Goal: Register for event/course

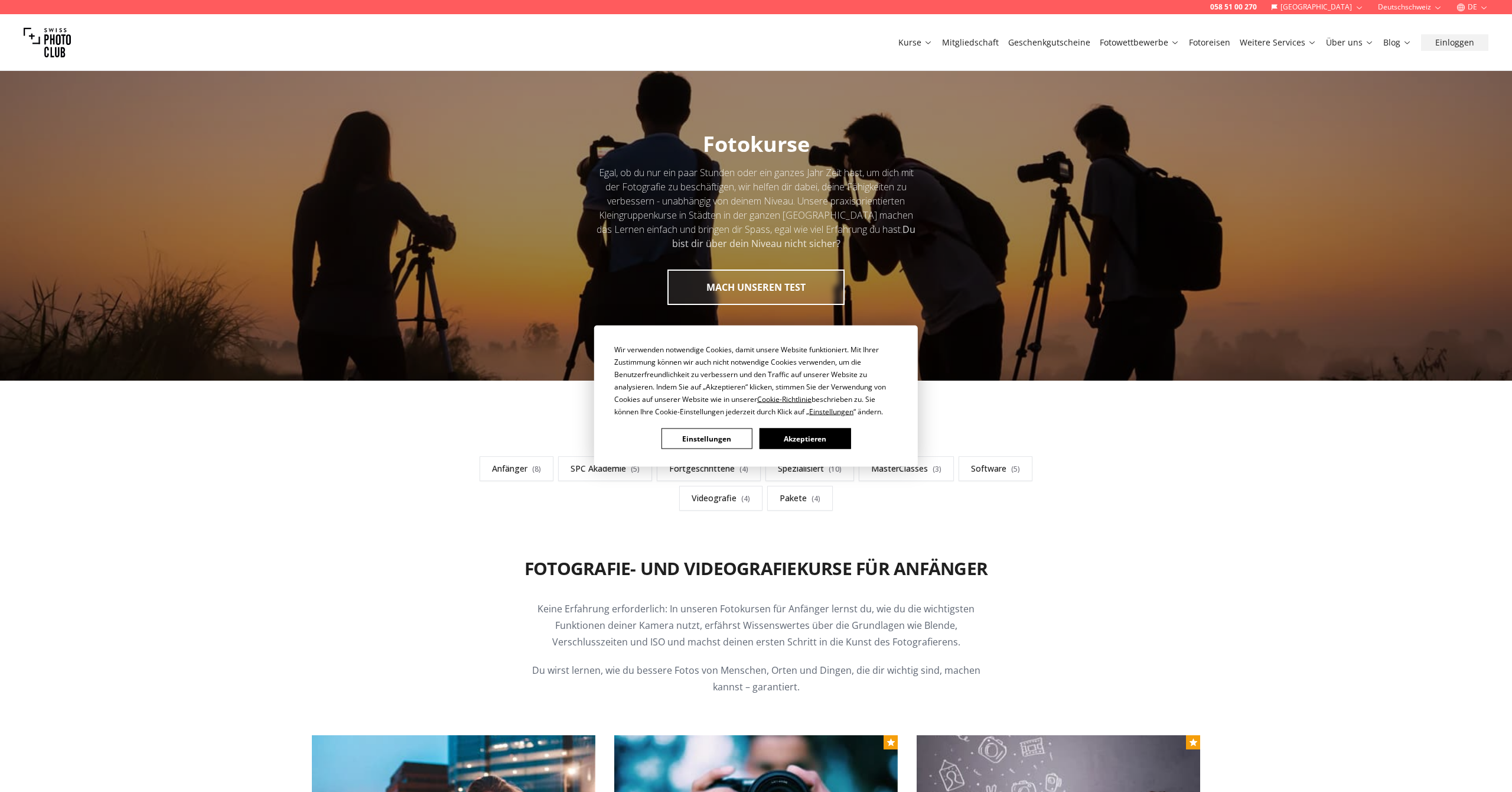
click at [811, 435] on button "Akzeptieren" at bounding box center [805, 439] width 91 height 21
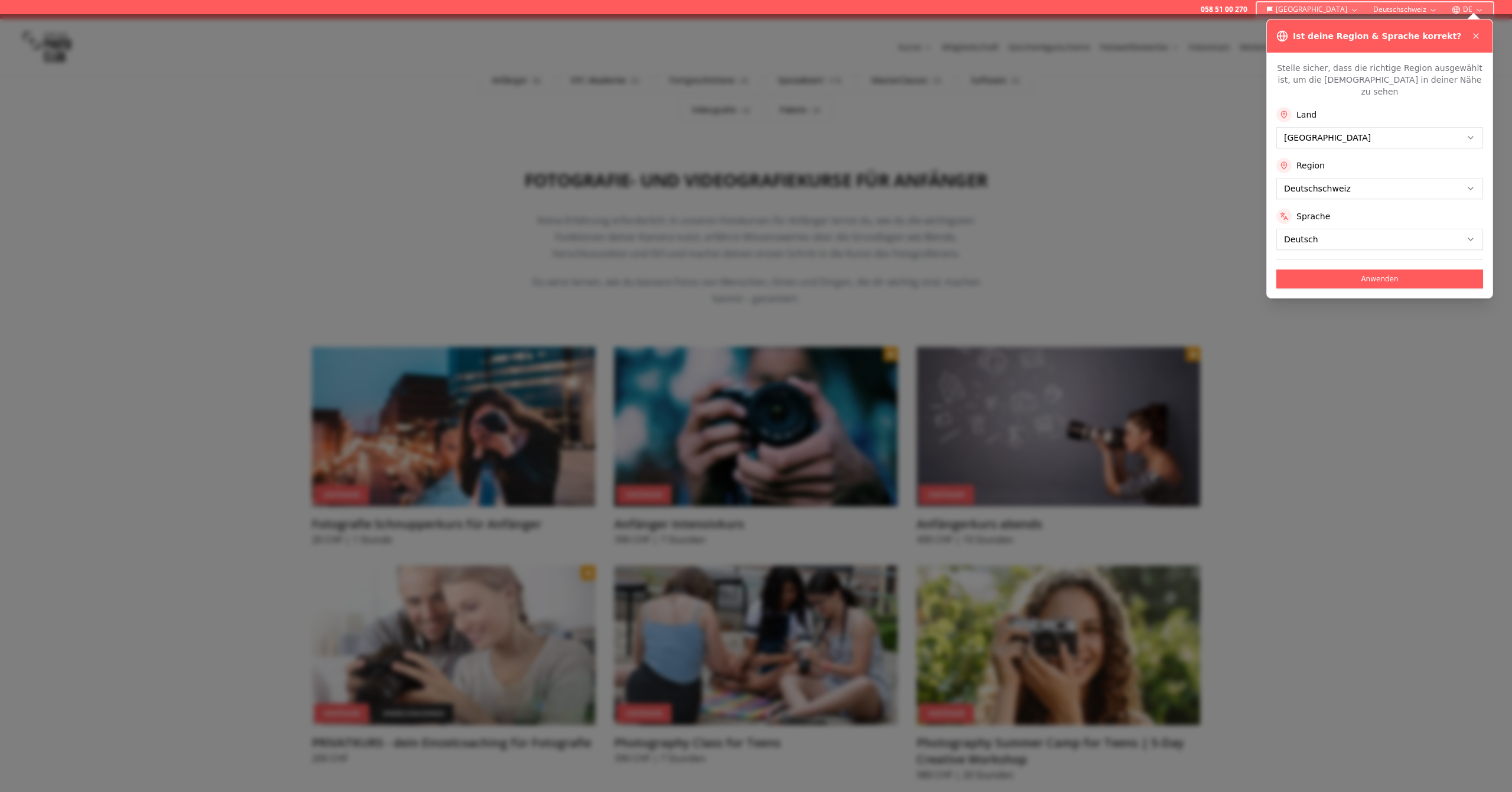
scroll to position [427, 0]
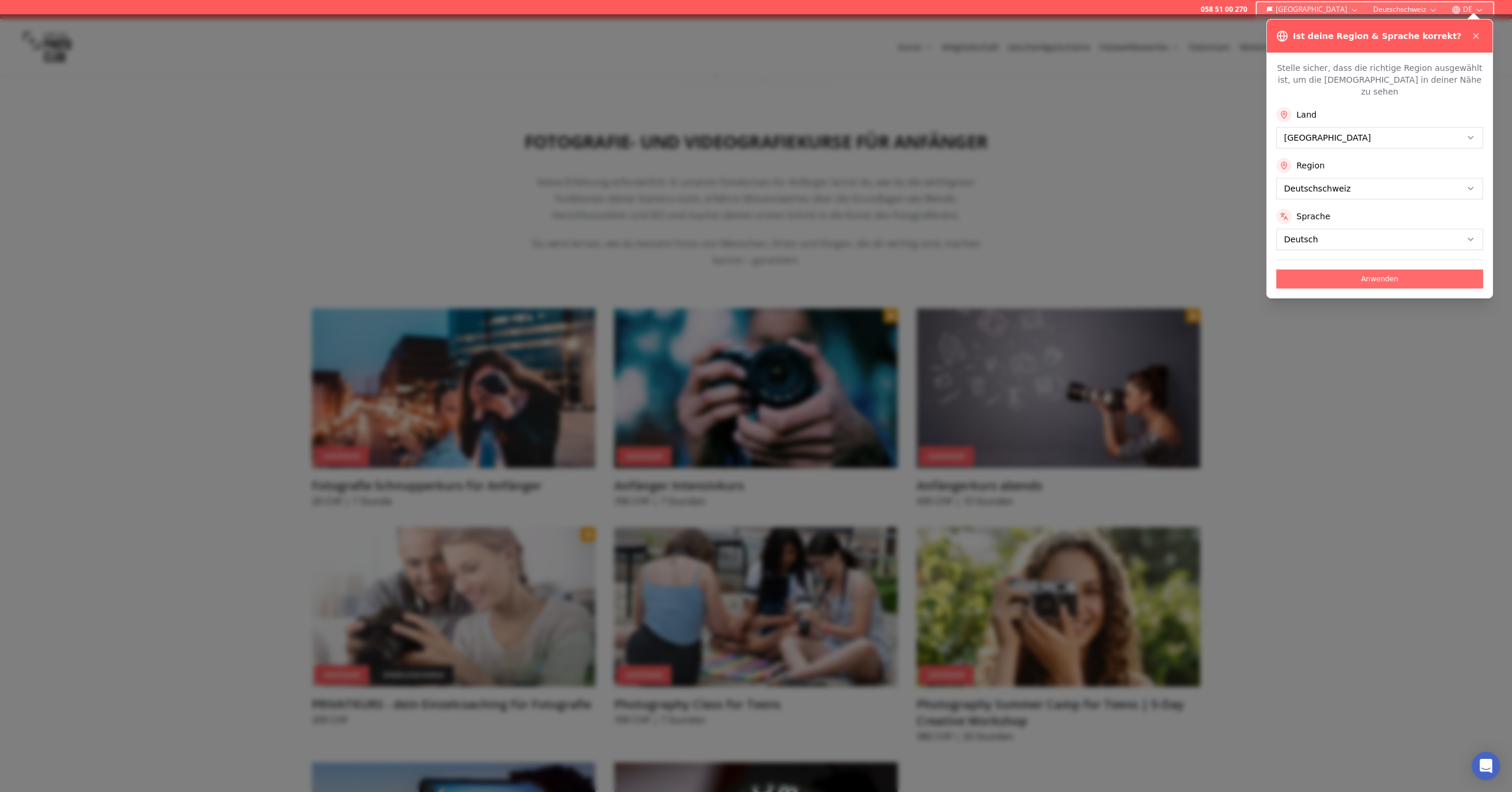
click at [1383, 269] on button "Anwenden" at bounding box center [1380, 278] width 207 height 19
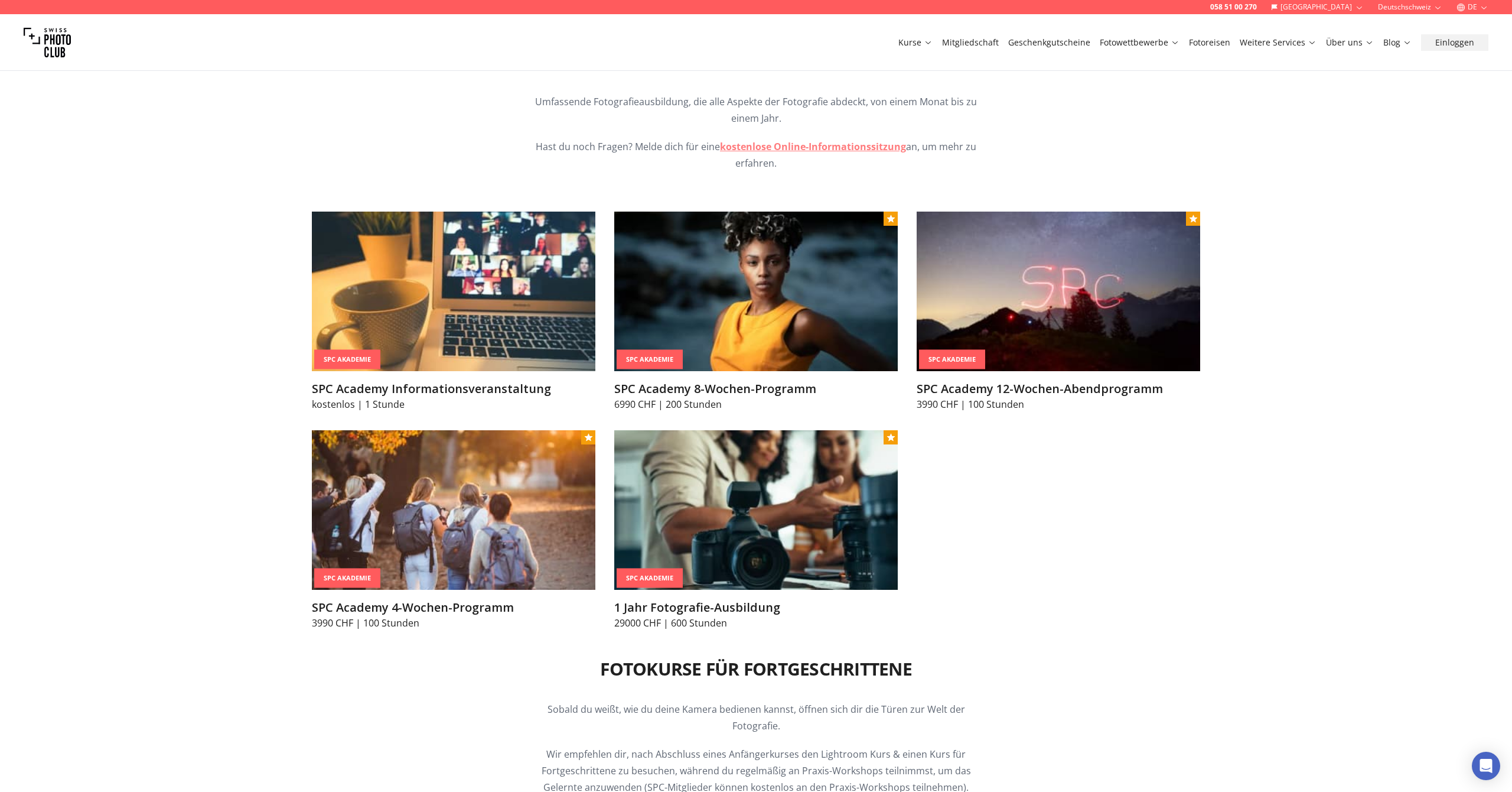
scroll to position [1398, 0]
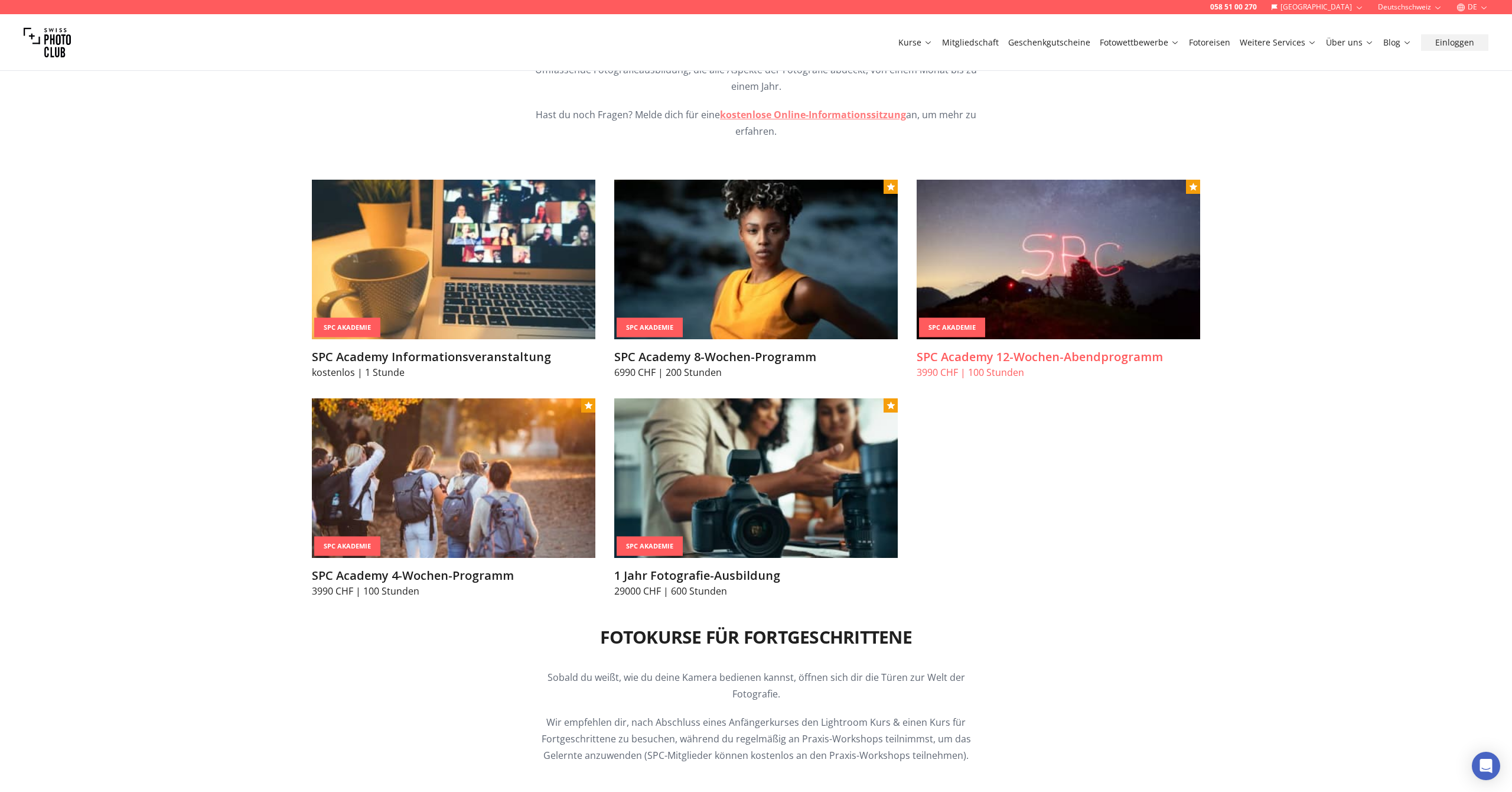
click at [1022, 272] on img at bounding box center [1058, 260] width 283 height 160
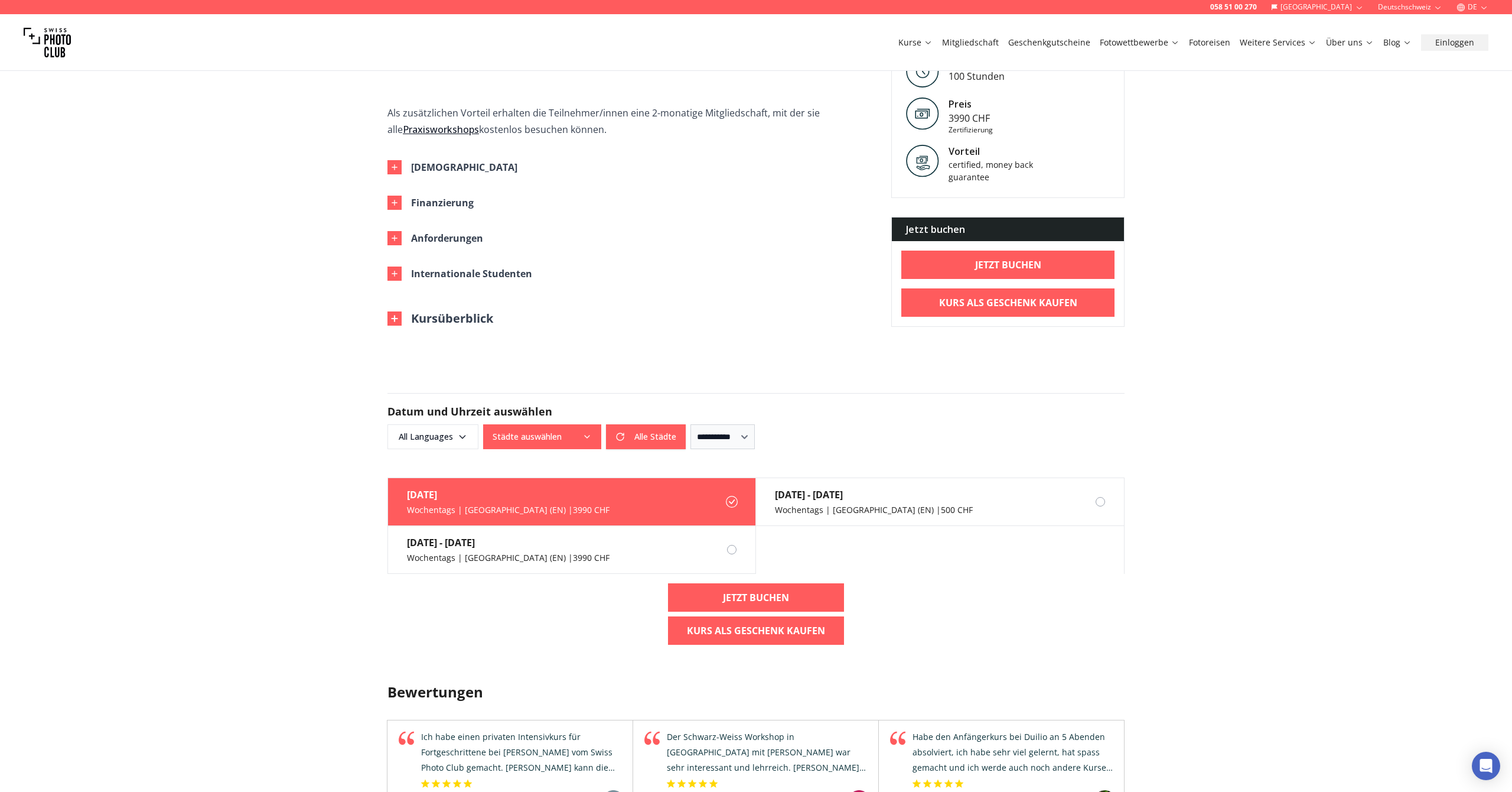
scroll to position [698, 0]
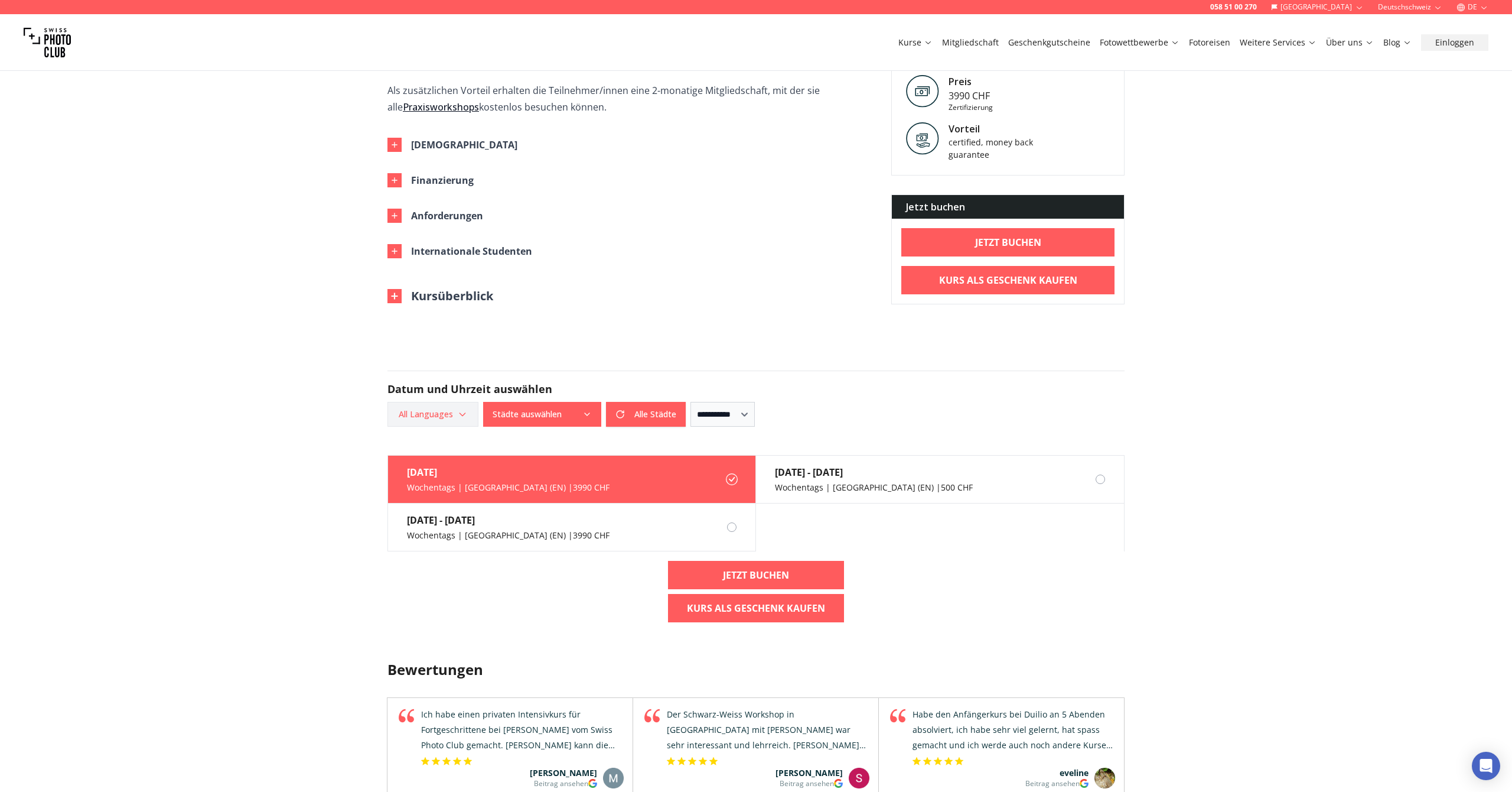
click at [464, 409] on icon "button" at bounding box center [462, 414] width 10 height 10
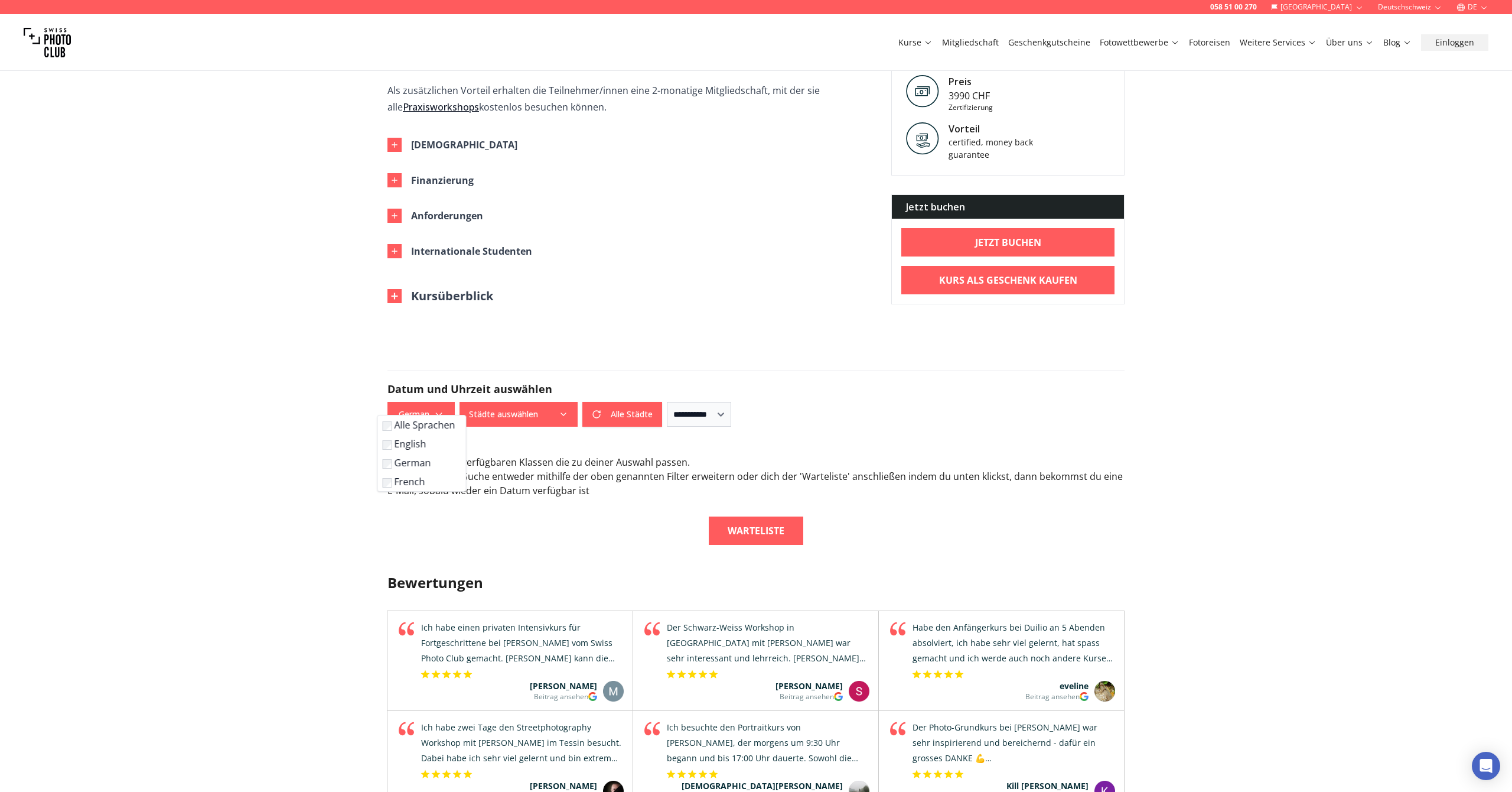
scroll to position [698, 0]
click at [197, 427] on div "058 51 00 270 Schweiz Deutschschweiz DE Kurse Mitgliedschaft Geschenkgutscheine…" at bounding box center [756, 431] width 1512 height 2258
click at [564, 409] on icon "button" at bounding box center [564, 413] width 10 height 10
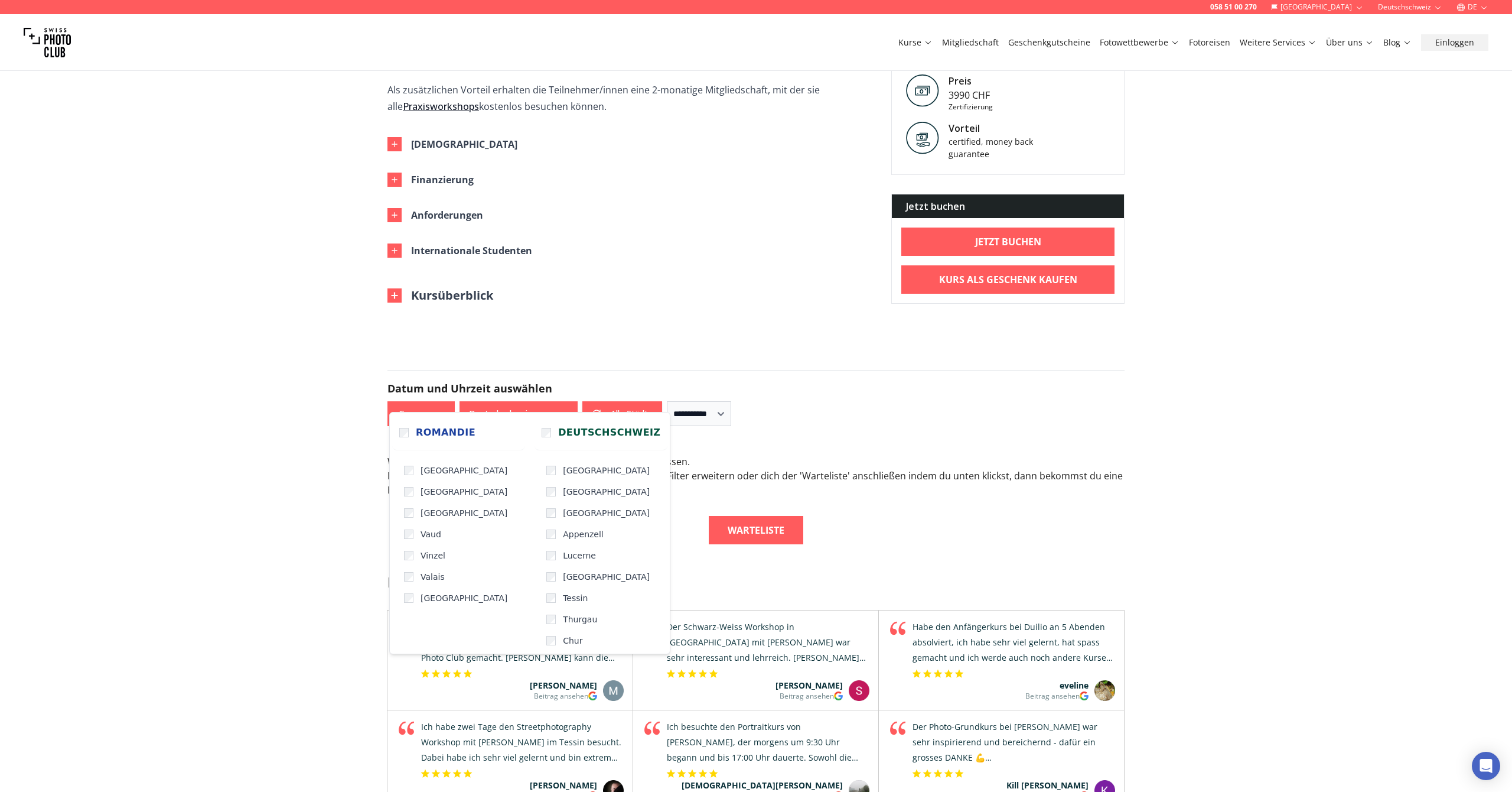
click at [862, 420] on form "**********" at bounding box center [755, 397] width 756 height 113
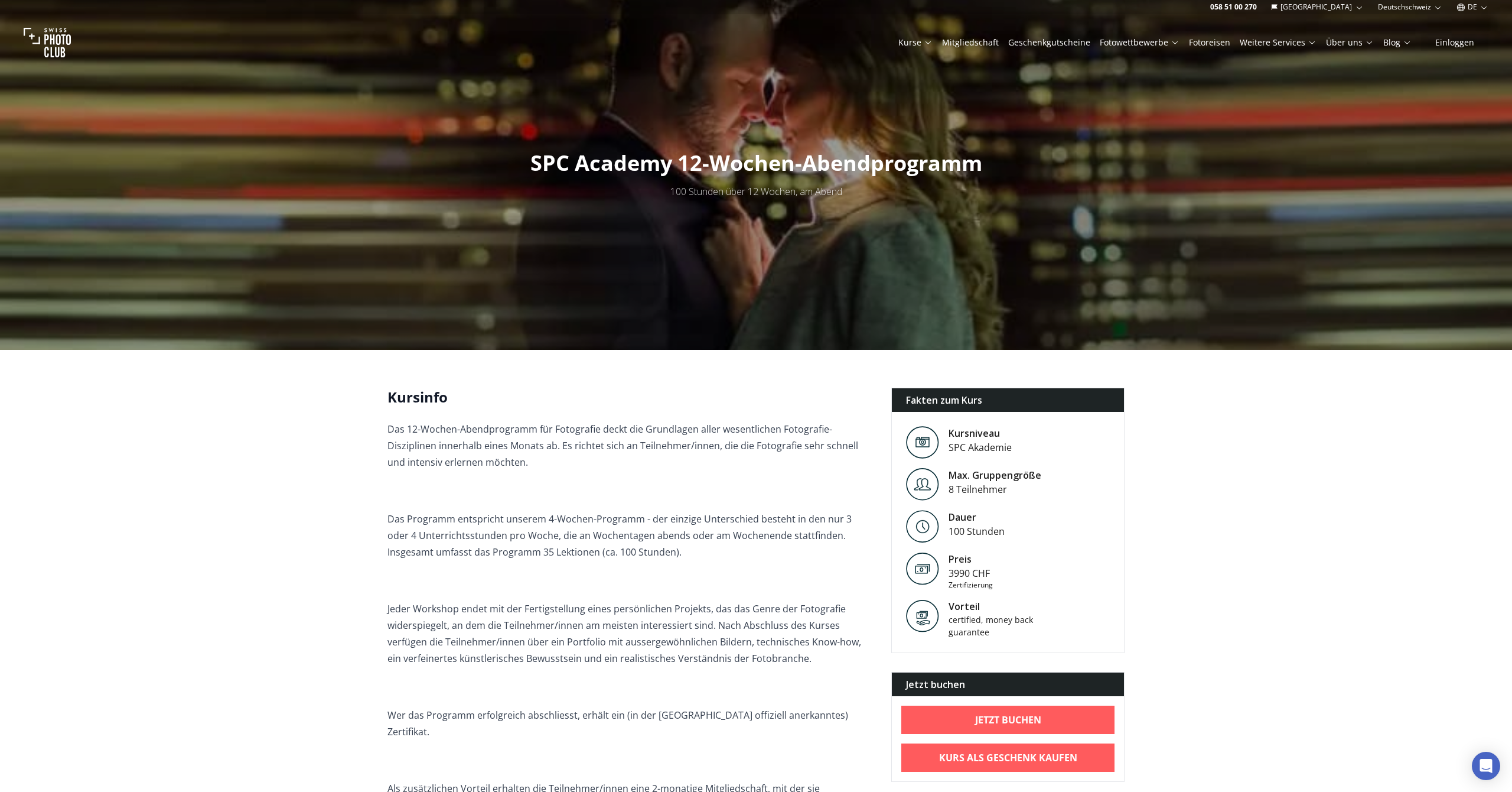
scroll to position [0, 0]
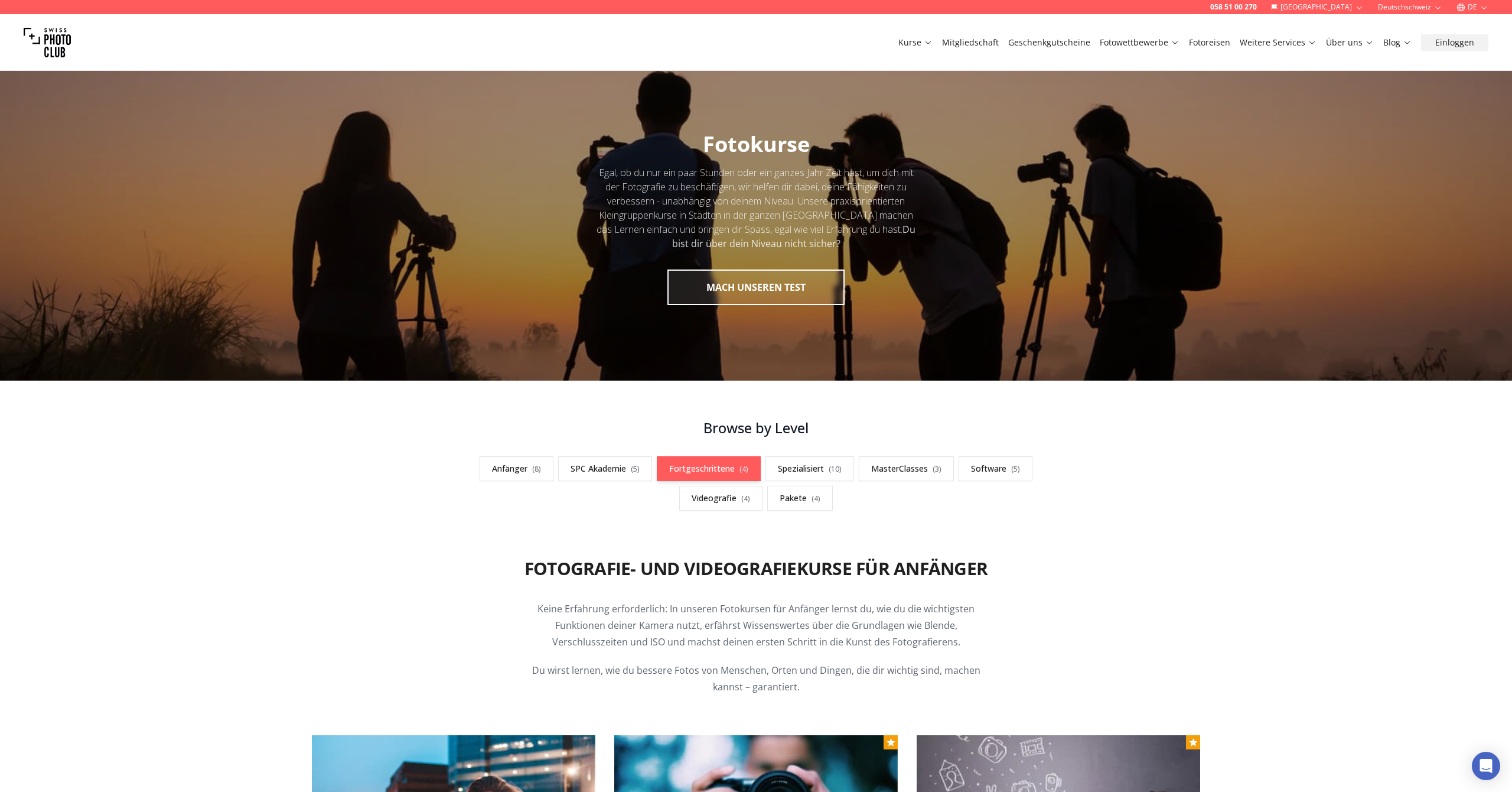
click at [719, 466] on link "Fortgeschrittene ( 4 )" at bounding box center [708, 468] width 104 height 24
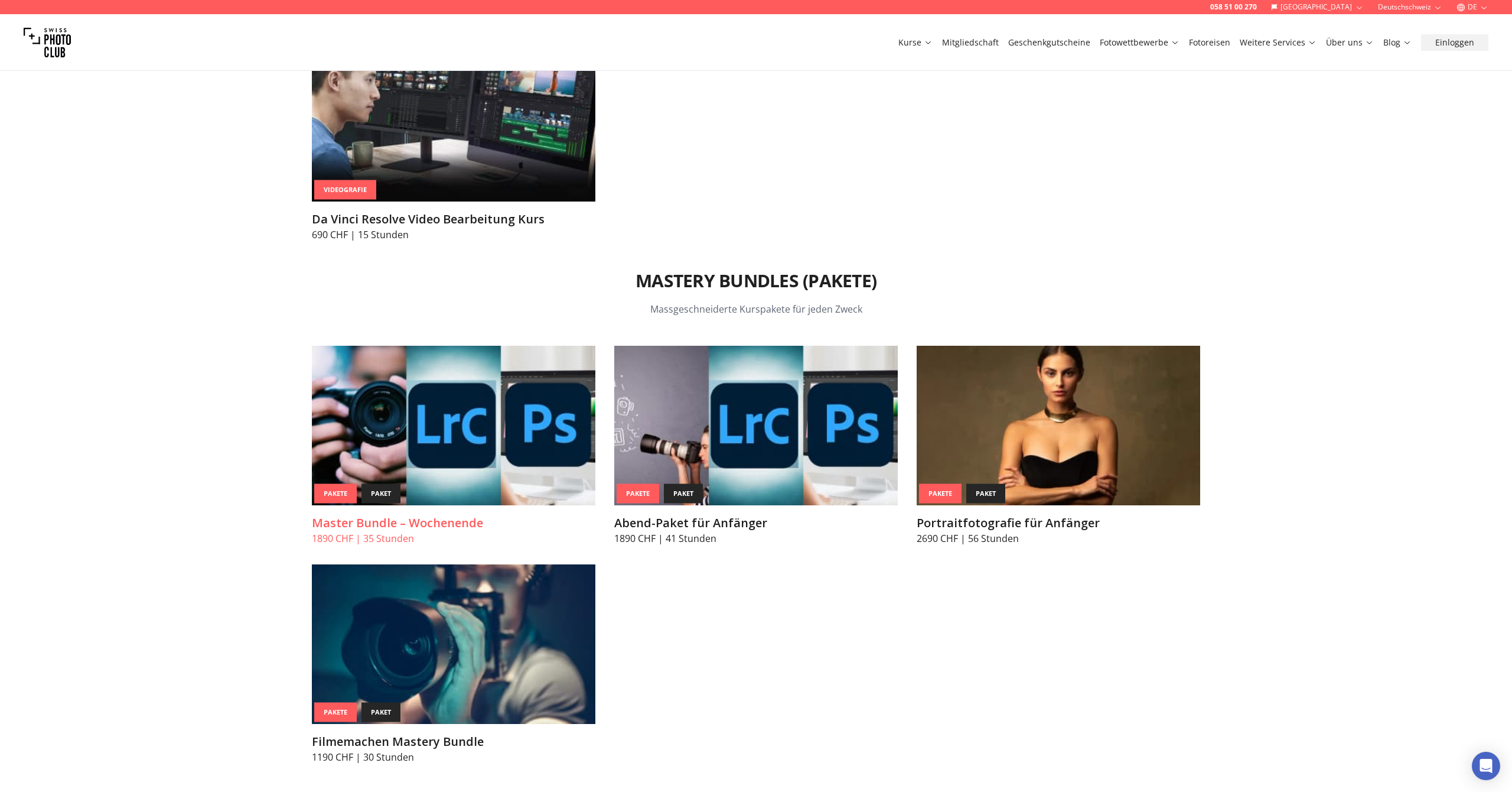
scroll to position [4834, 0]
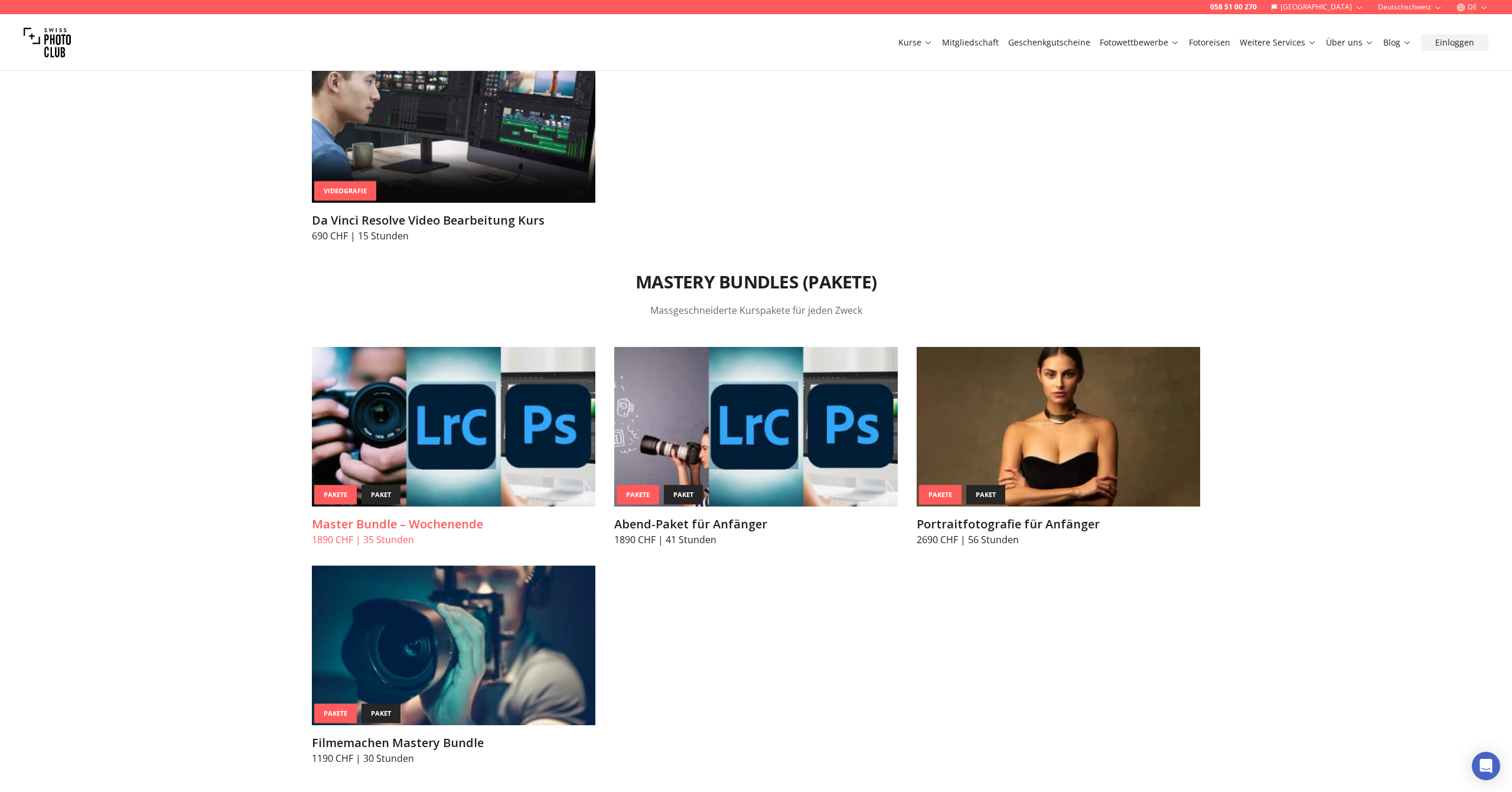
click at [452, 422] on img at bounding box center [453, 427] width 283 height 160
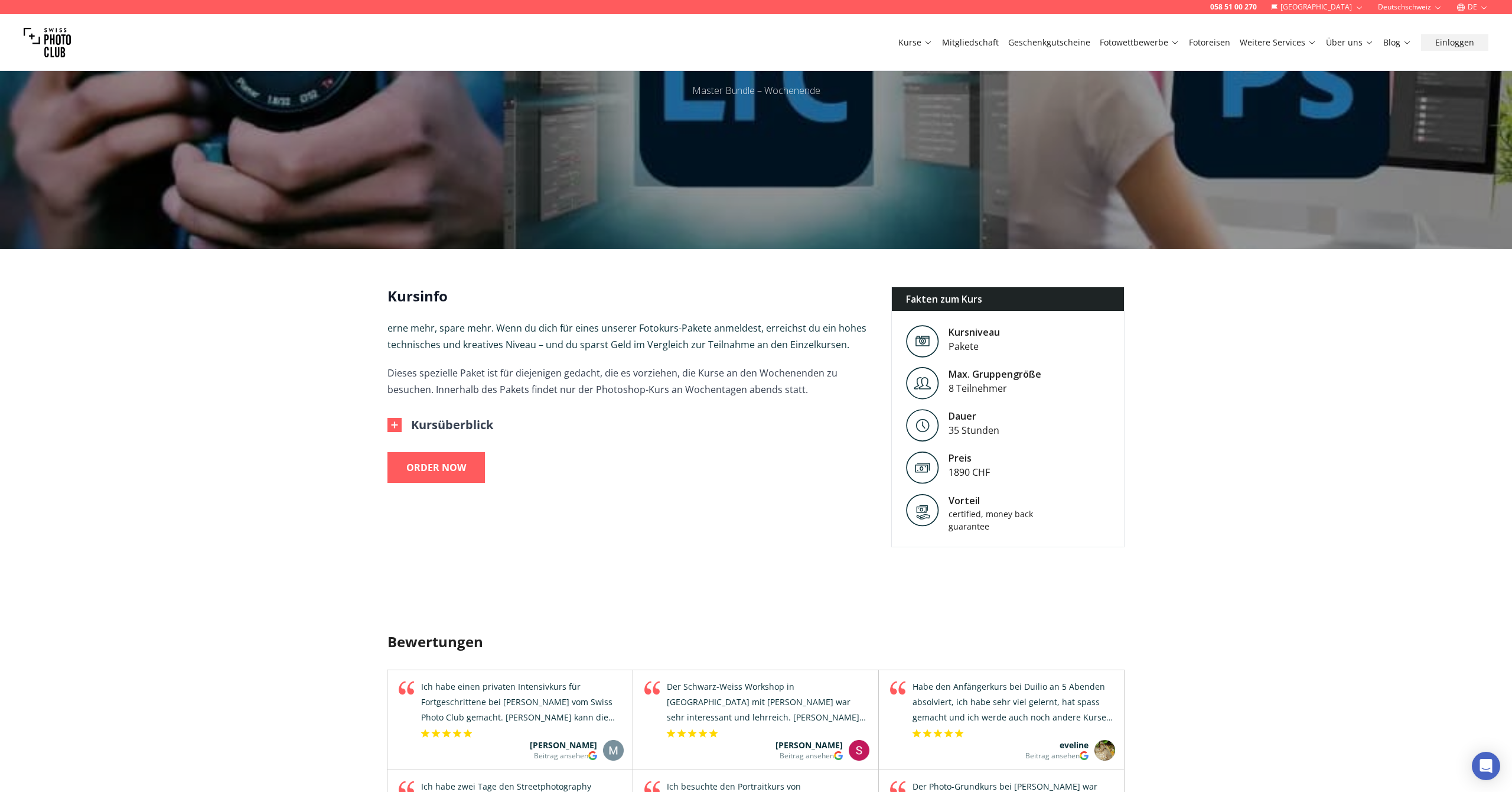
scroll to position [171, 0]
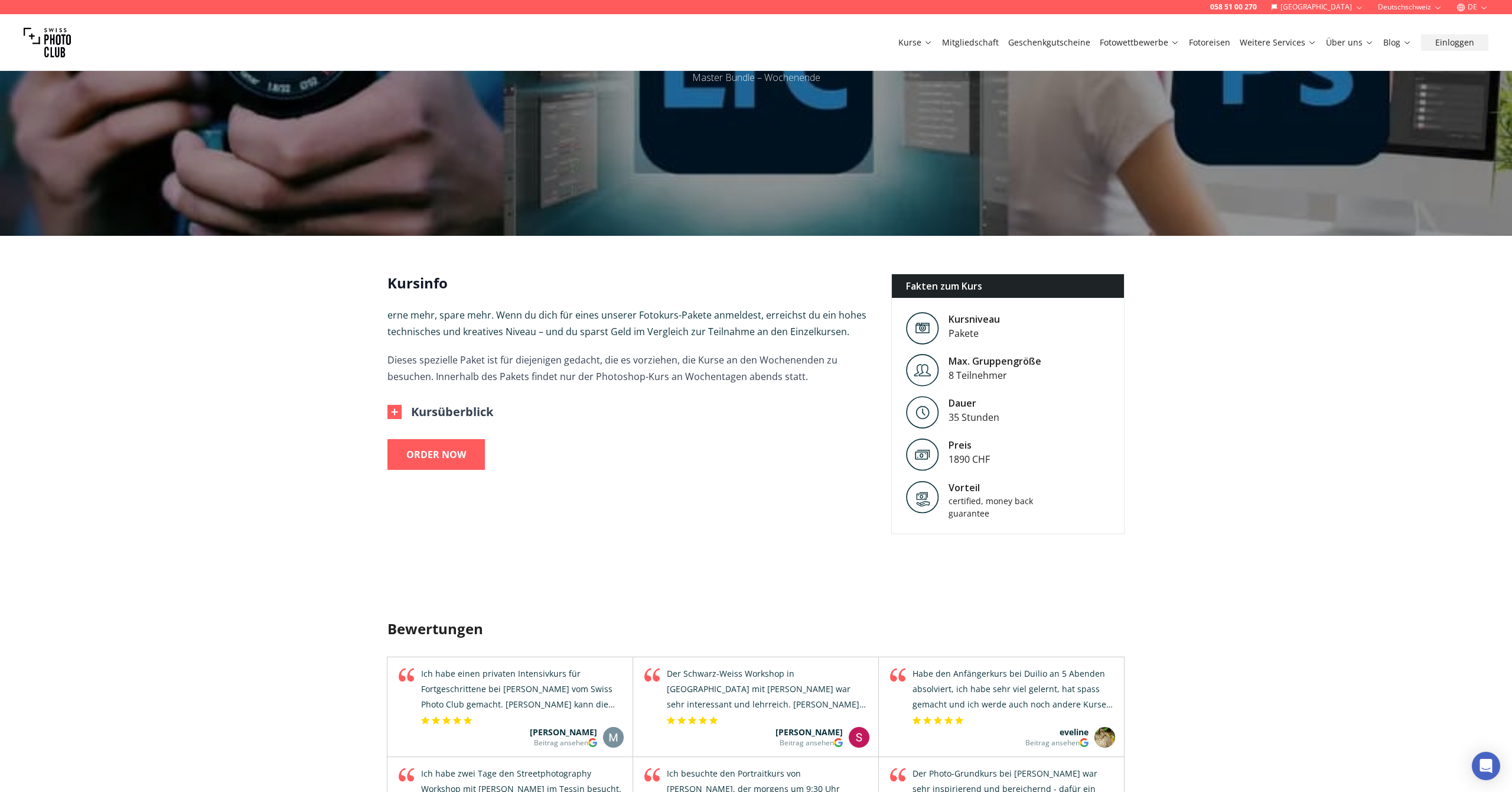
click at [394, 410] on img at bounding box center [394, 411] width 14 height 14
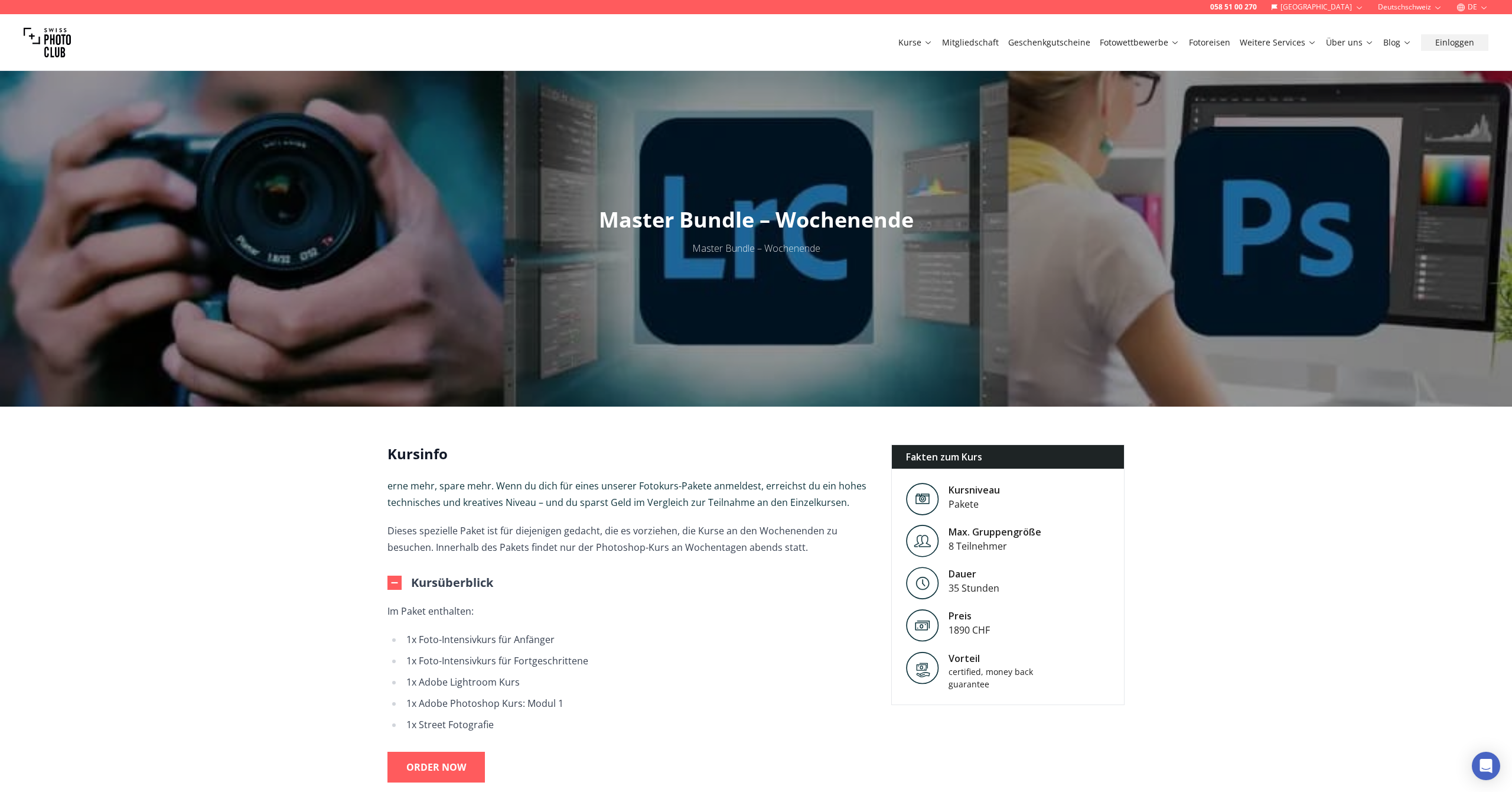
scroll to position [0, 0]
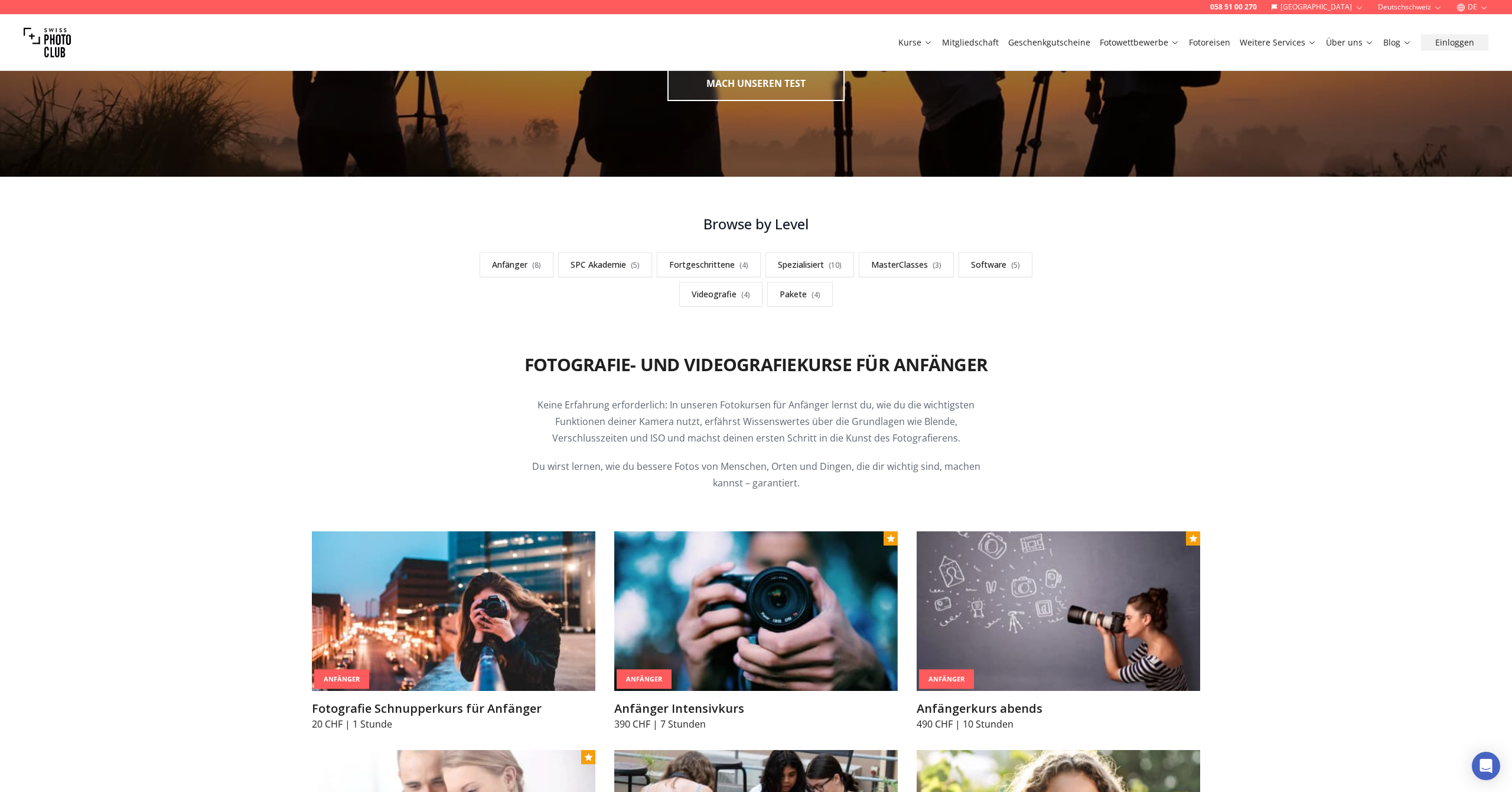
scroll to position [192, 0]
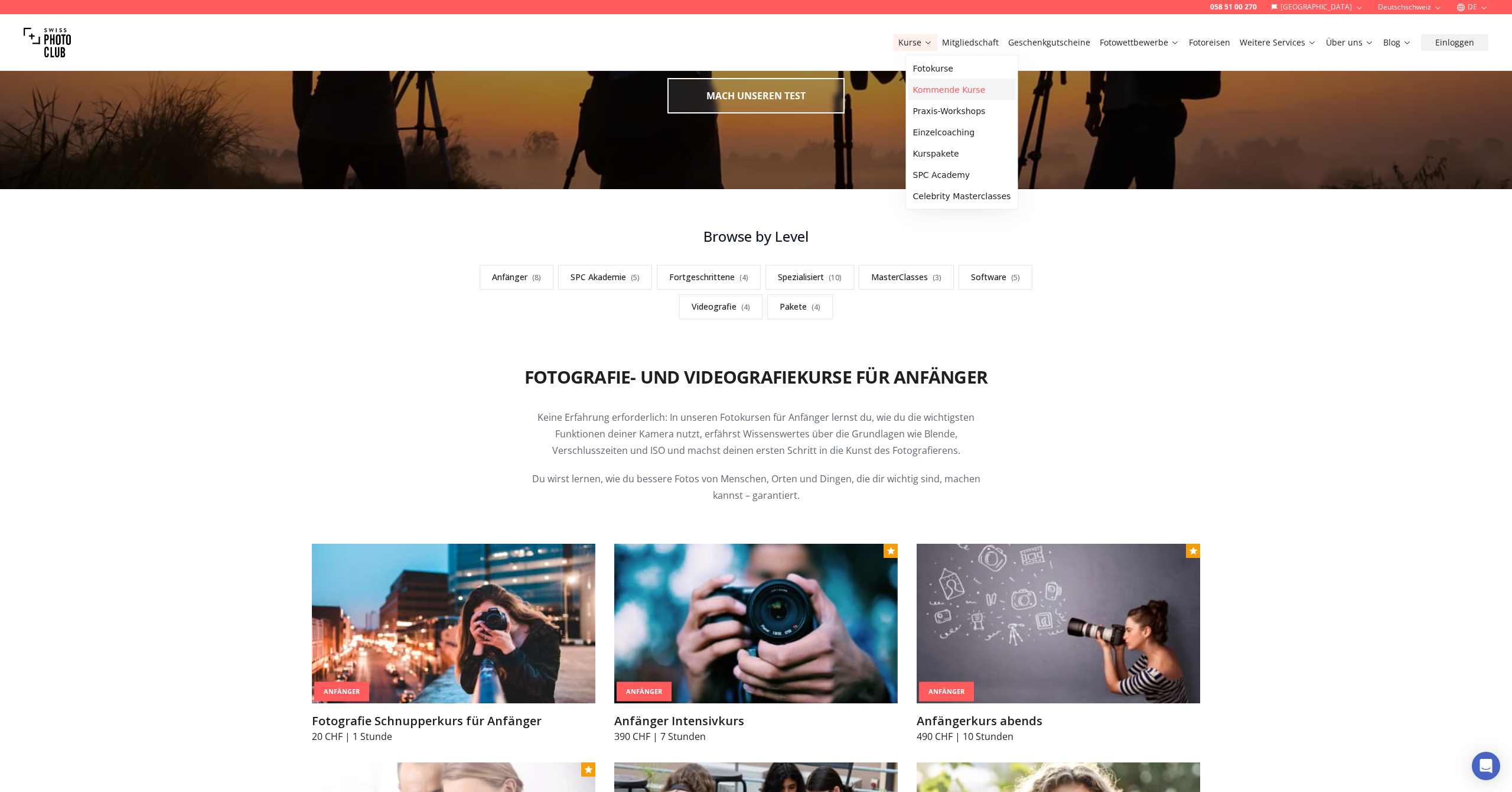
click at [939, 88] on link "Kommende Kurse" at bounding box center [962, 90] width 108 height 21
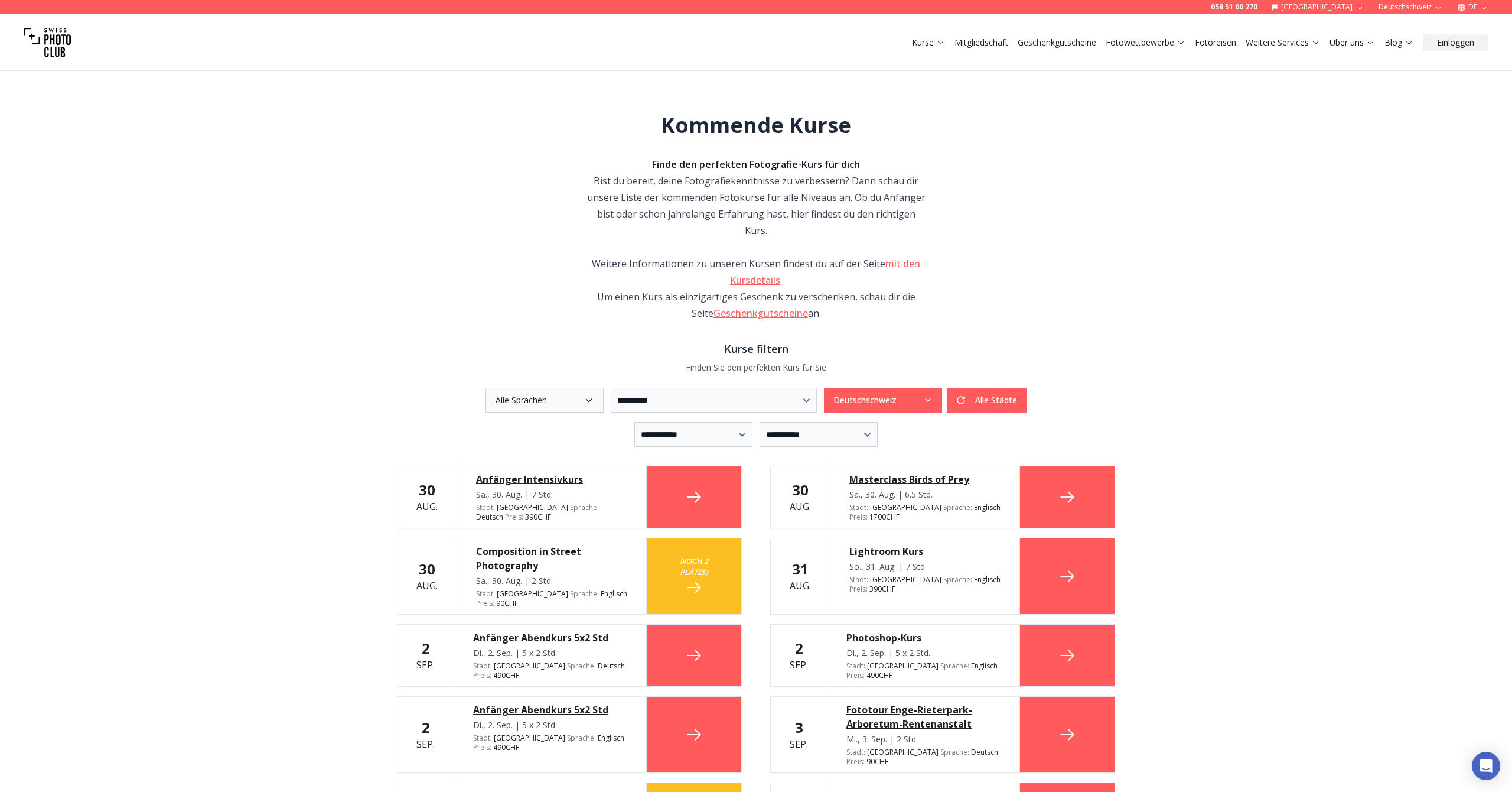
click at [586, 399] on icon "button" at bounding box center [589, 400] width 6 height 3
click at [484, 454] on label "Deutsch" at bounding box center [507, 454] width 81 height 21
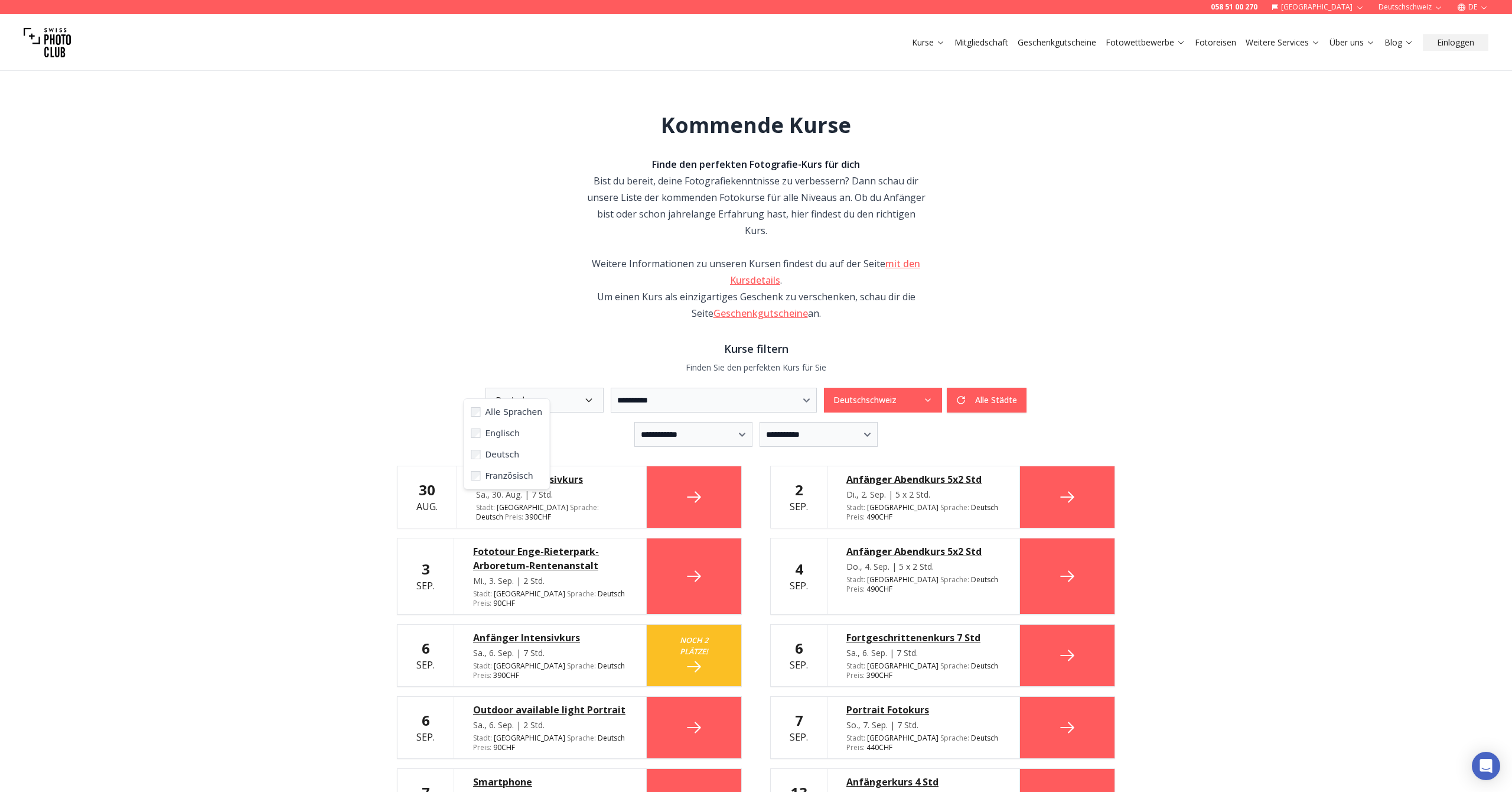
click at [265, 414] on div "**********" at bounding box center [756, 686] width 1512 height 1259
select select "*"
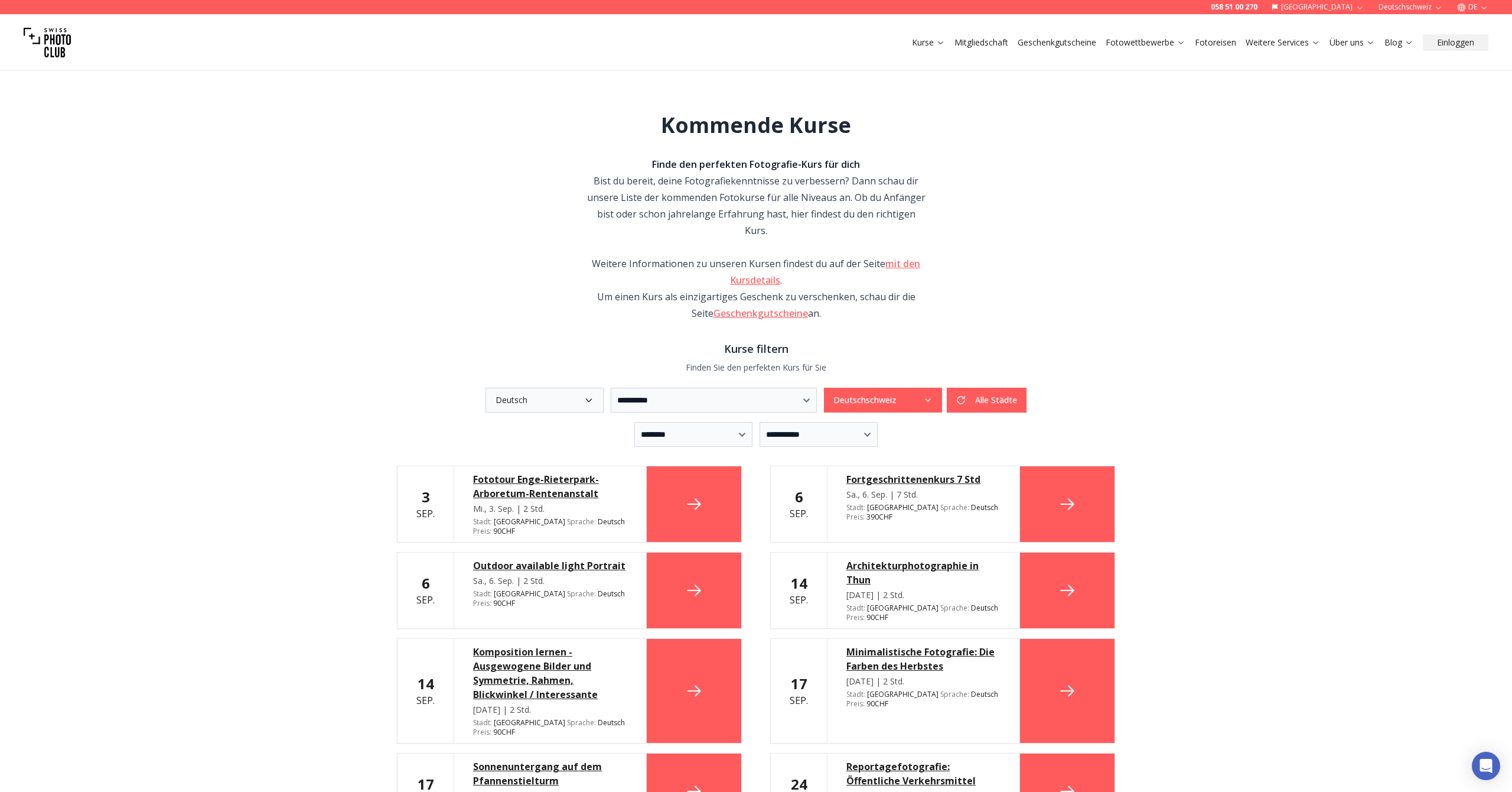
click at [932, 395] on icon "button" at bounding box center [928, 400] width 10 height 10
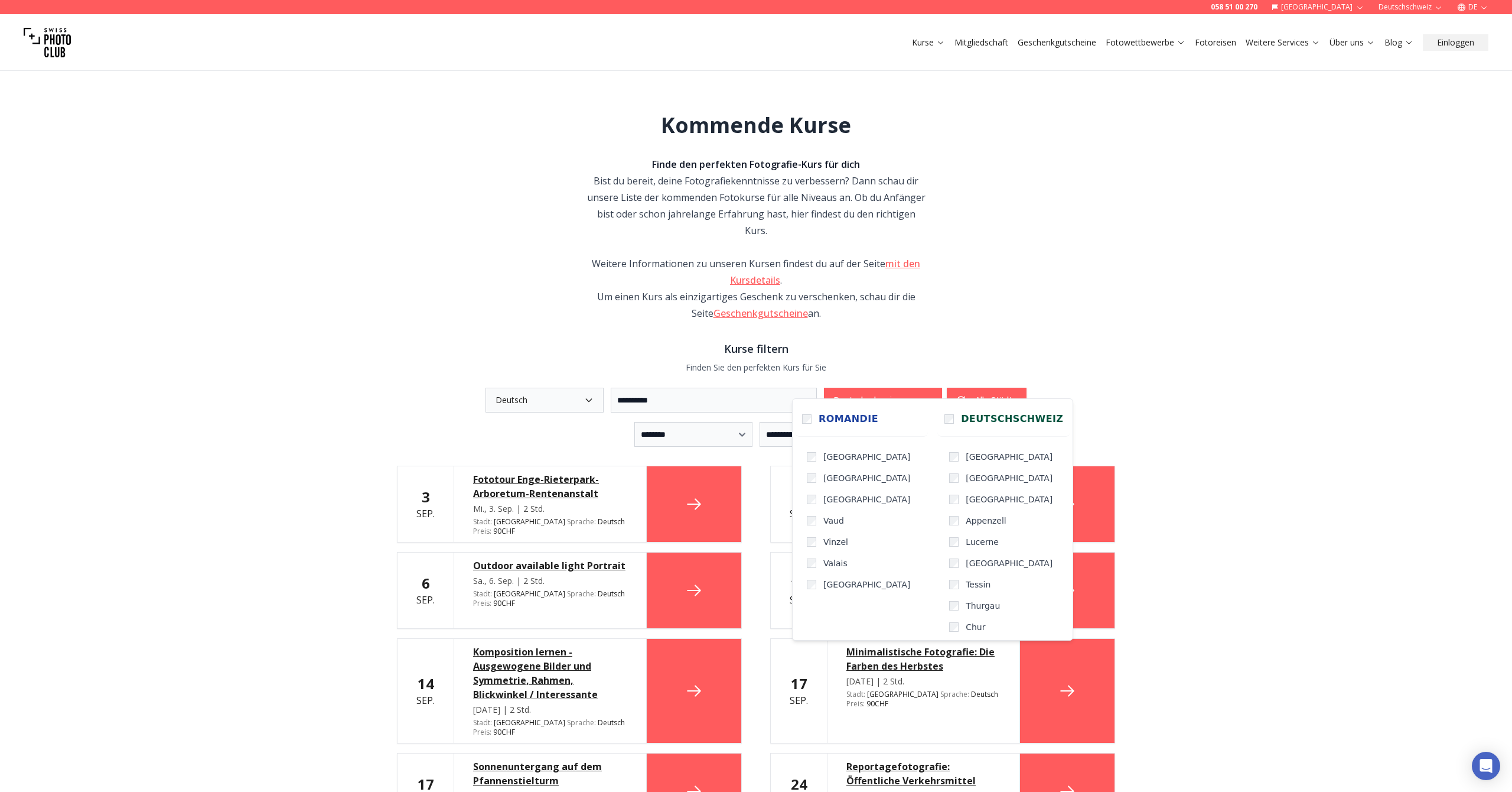
click at [932, 395] on icon "button" at bounding box center [928, 400] width 10 height 10
click at [1243, 378] on div "**********" at bounding box center [756, 735] width 1512 height 1358
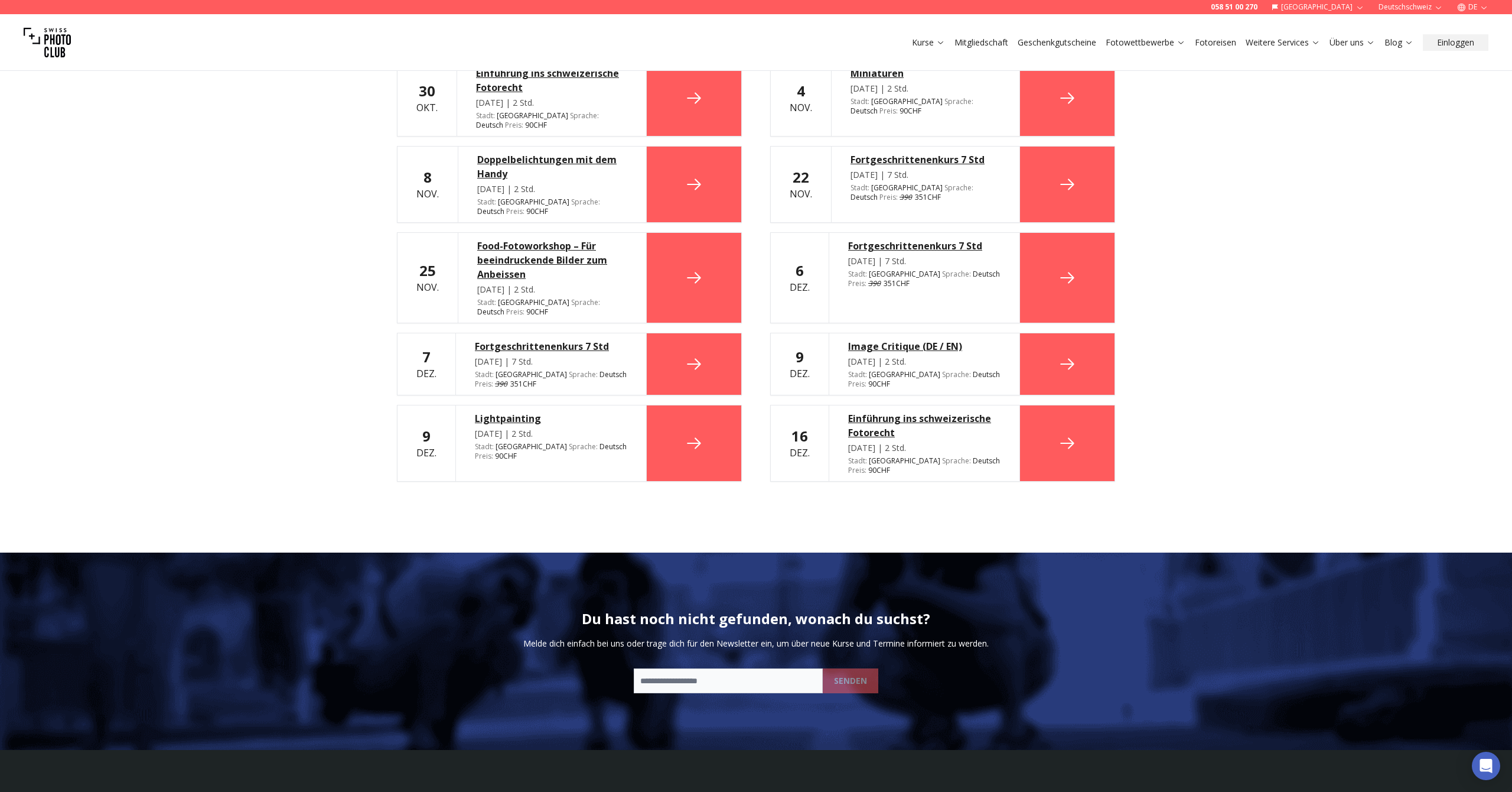
scroll to position [1178, 0]
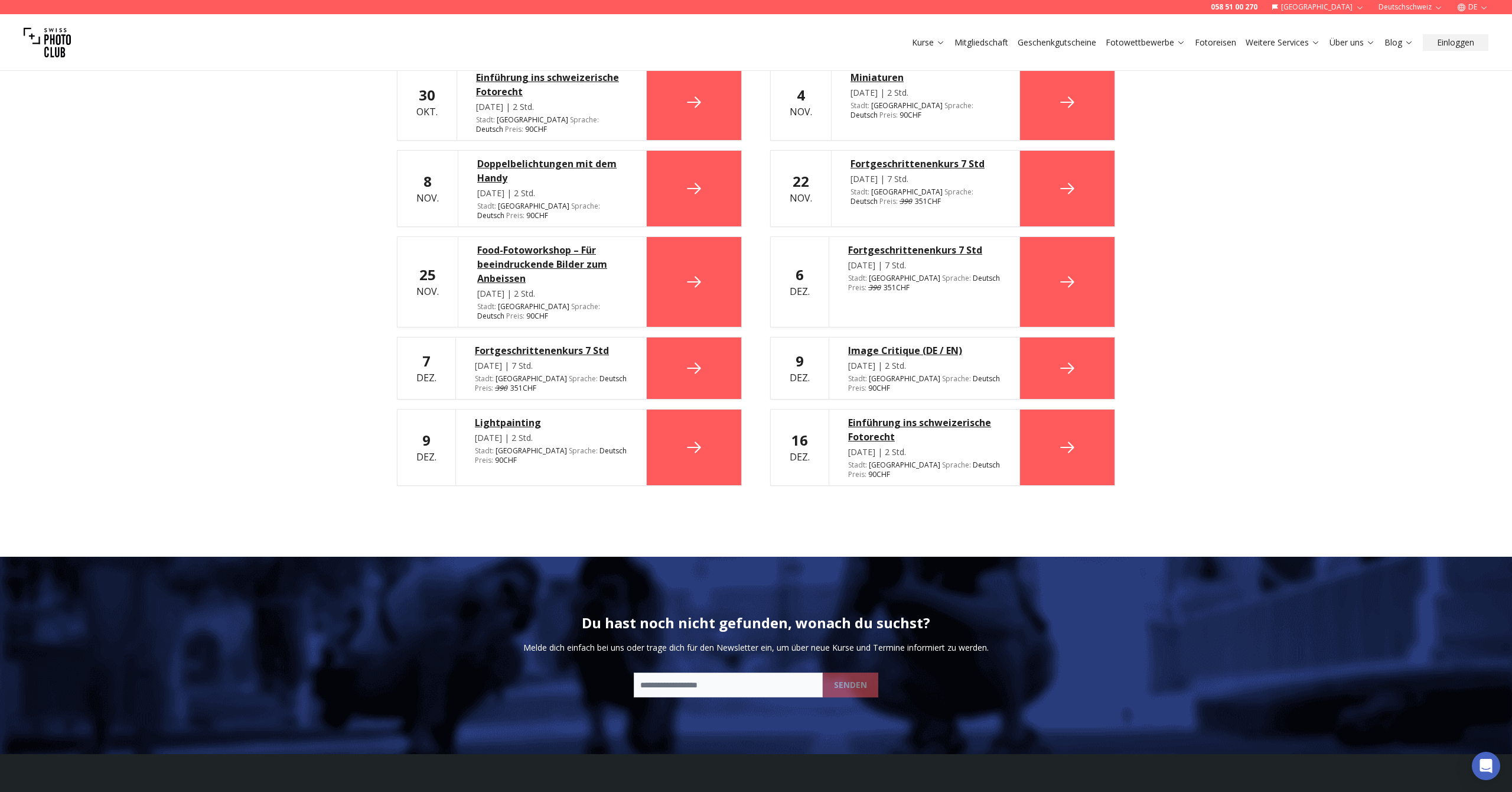
click at [869, 416] on div "Einführung ins schweizerische Fotorecht" at bounding box center [925, 430] width 152 height 29
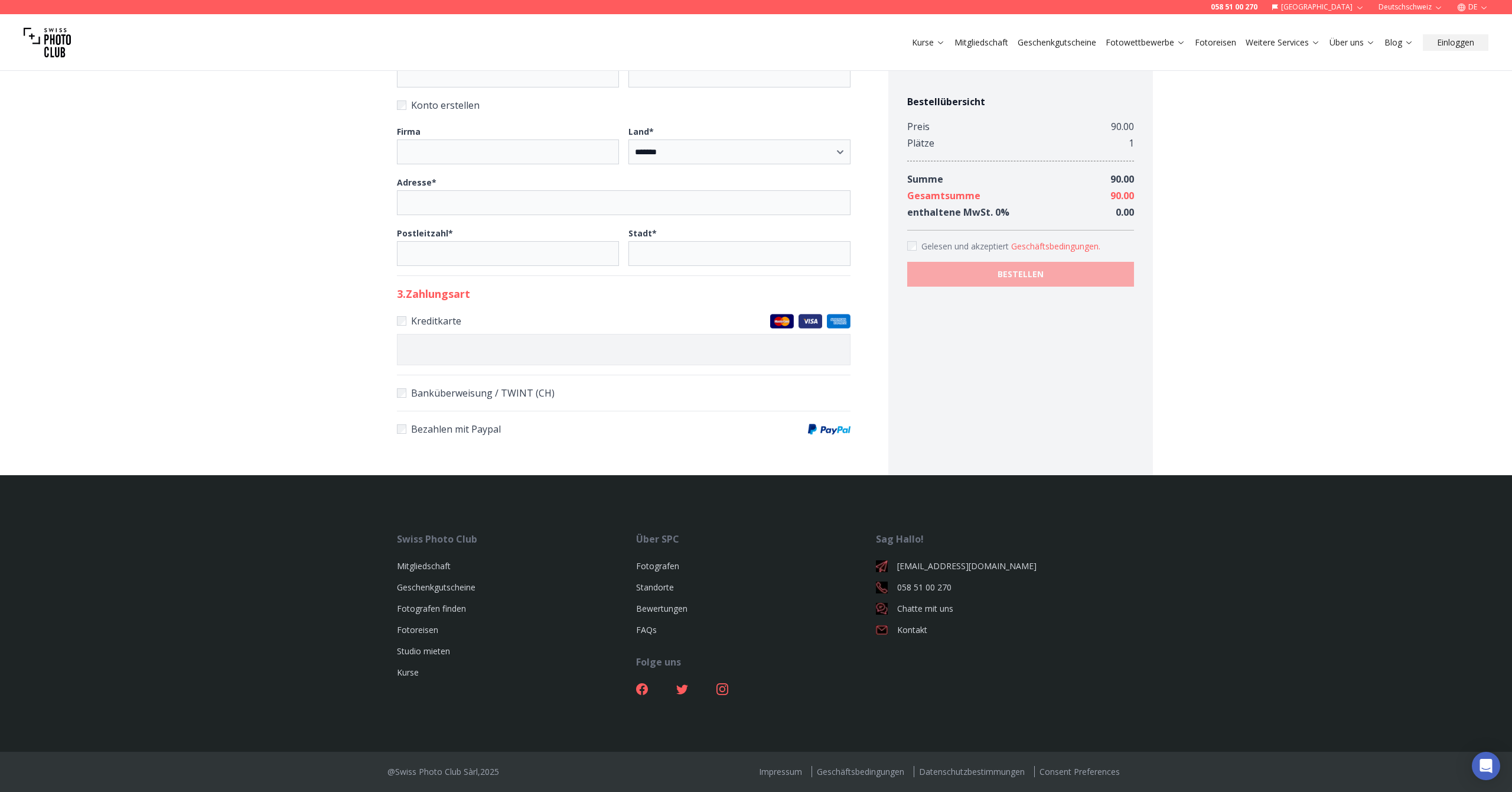
scroll to position [1404, 0]
